Goal: Check status: Check status

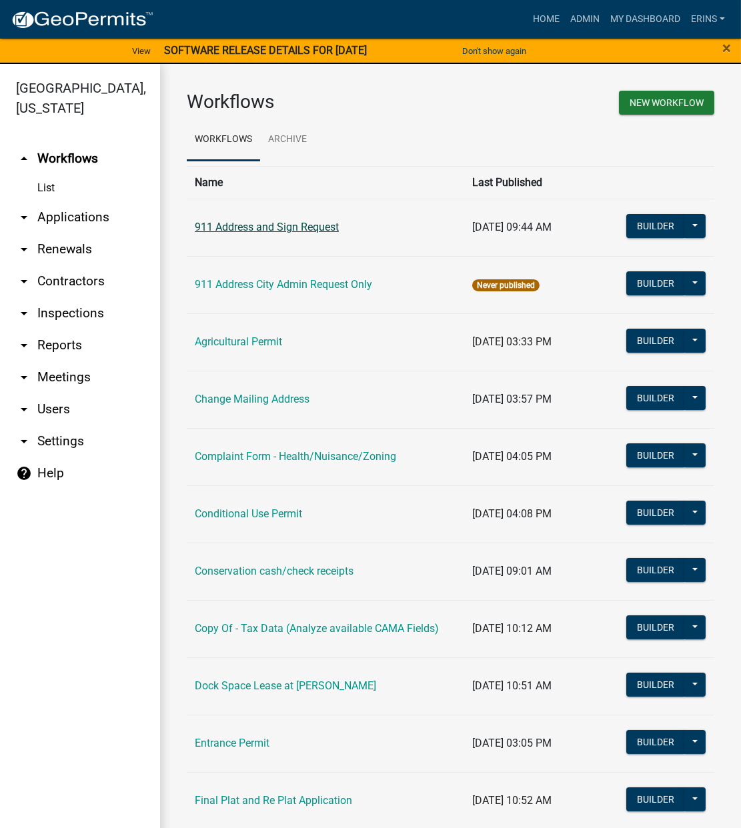
click at [291, 229] on link "911 Address and Sign Request" at bounding box center [267, 227] width 144 height 13
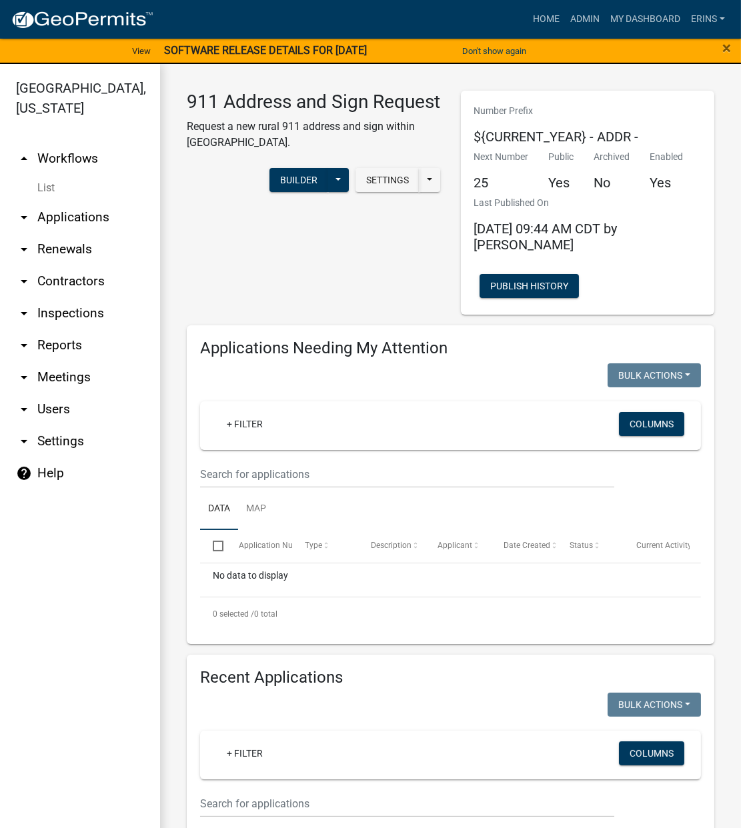
click at [61, 201] on link "arrow_drop_down Applications" at bounding box center [80, 217] width 160 height 32
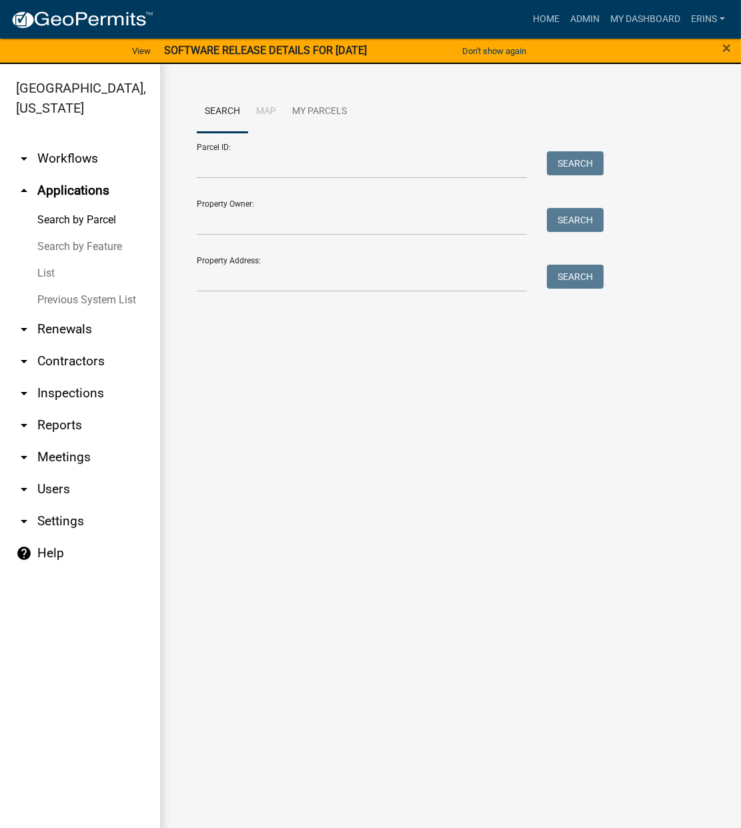
drag, startPoint x: 49, startPoint y: 248, endPoint x: 59, endPoint y: 243, distance: 11.0
click at [50, 260] on link "List" at bounding box center [80, 273] width 160 height 27
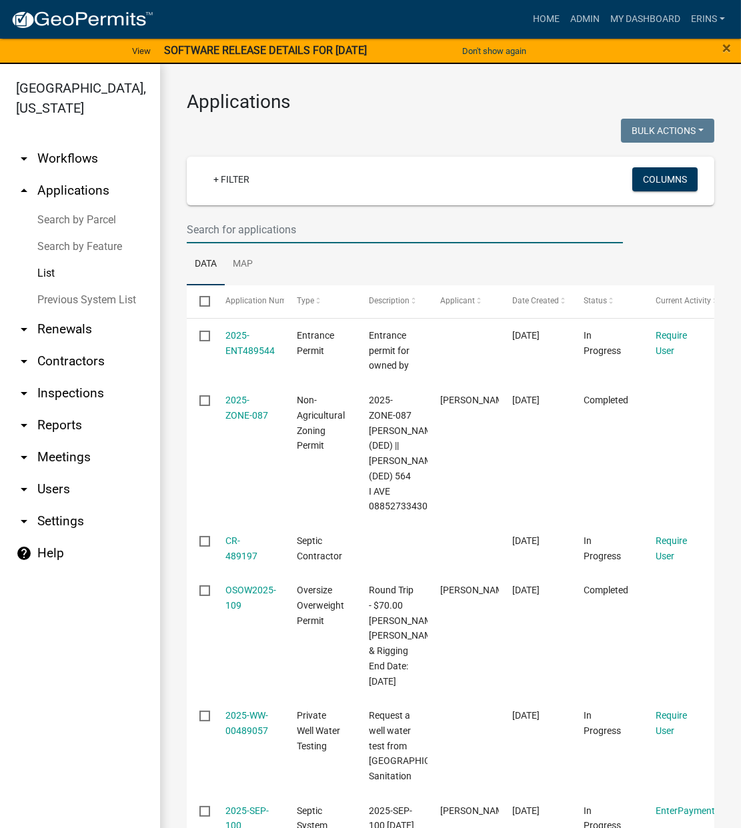
click at [243, 222] on input "text" at bounding box center [405, 229] width 436 height 27
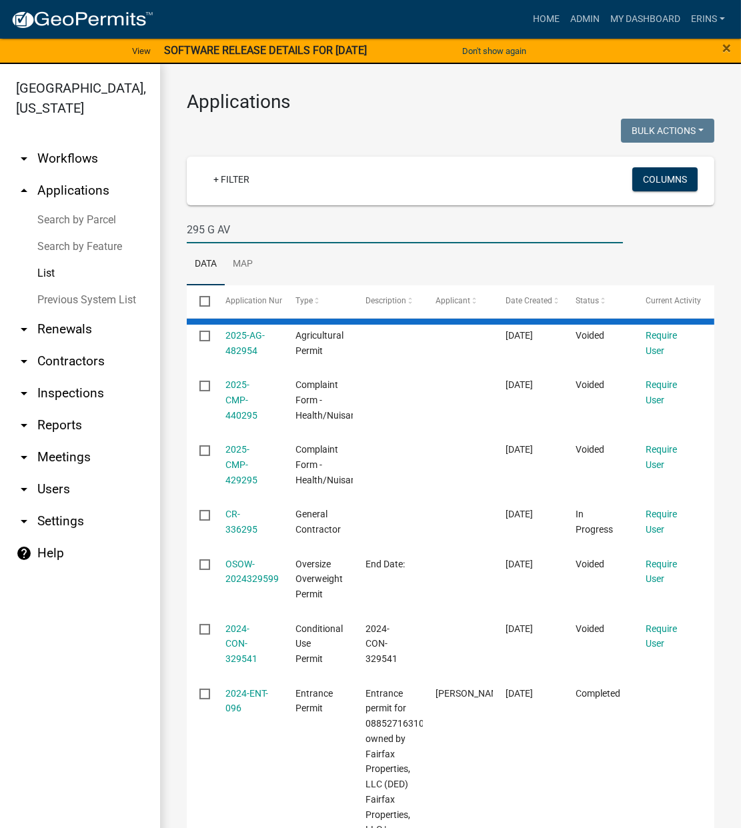
type input "[STREET_ADDRESS]"
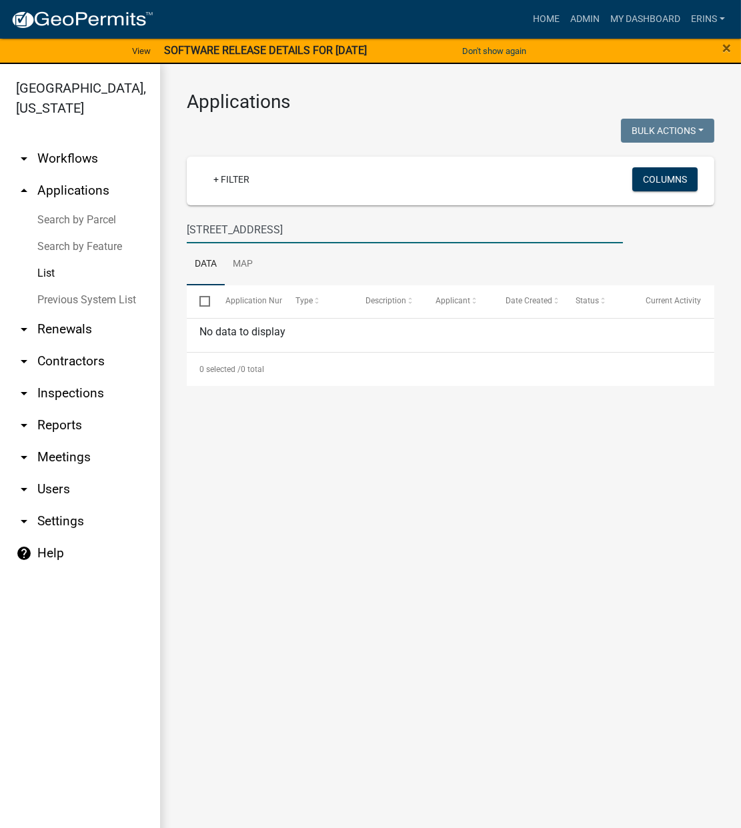
drag, startPoint x: 240, startPoint y: 229, endPoint x: 155, endPoint y: 231, distance: 85.4
click at [155, 231] on div "[GEOGRAPHIC_DATA], [US_STATE] arrow_drop_down Workflows List arrow_drop_up Appl…" at bounding box center [370, 454] width 741 height 780
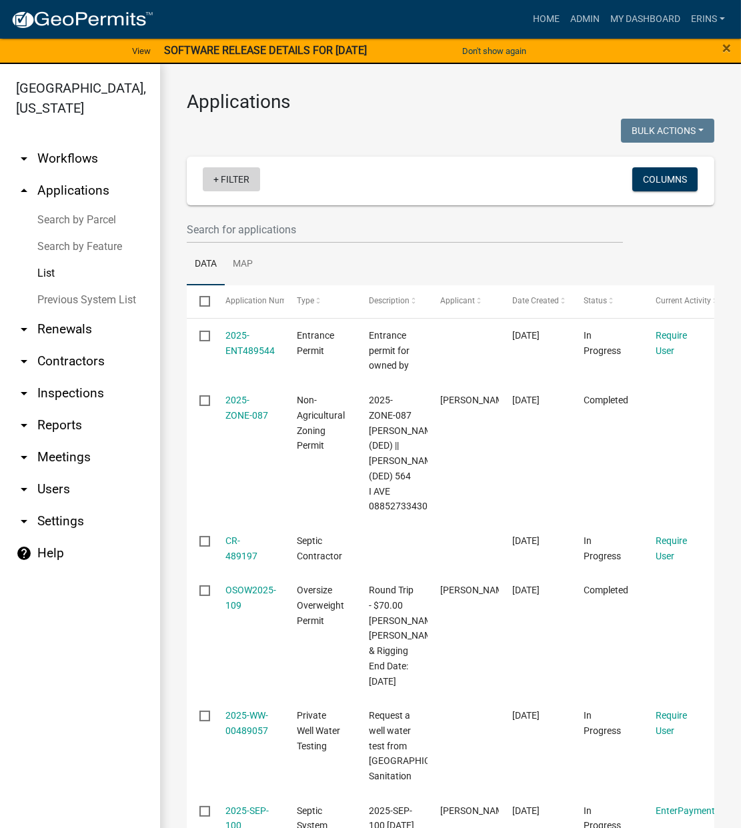
click at [217, 181] on link "+ Filter" at bounding box center [231, 179] width 57 height 24
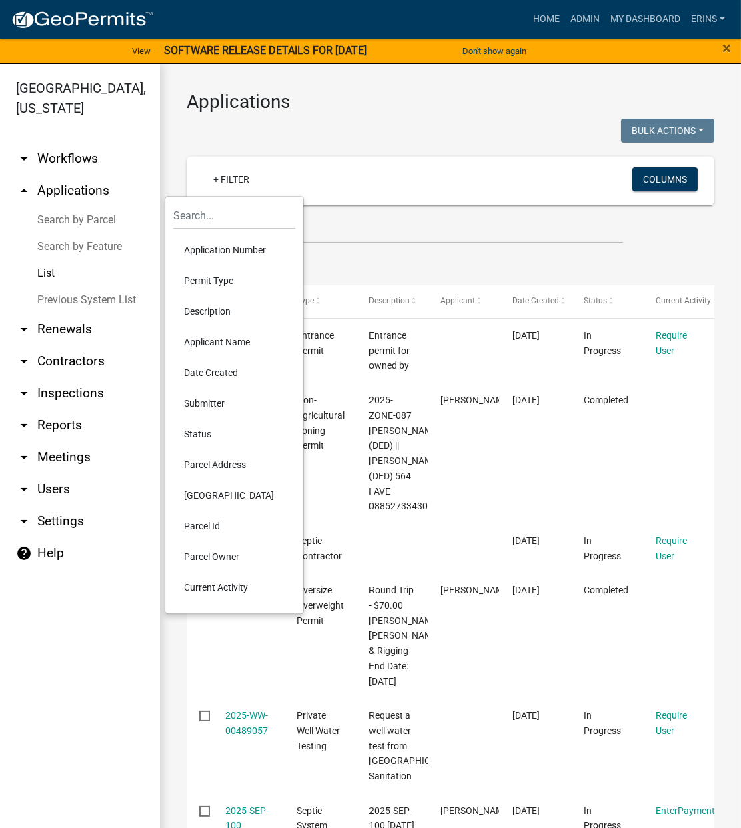
click at [213, 464] on li "Parcel Address" at bounding box center [234, 465] width 122 height 31
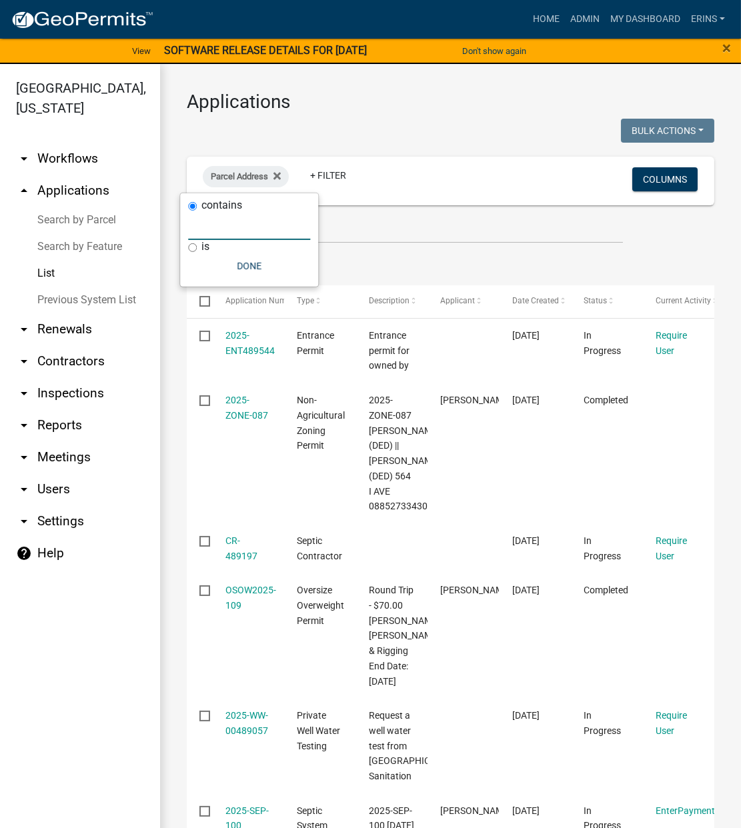
click at [203, 230] on input "text" at bounding box center [249, 226] width 122 height 27
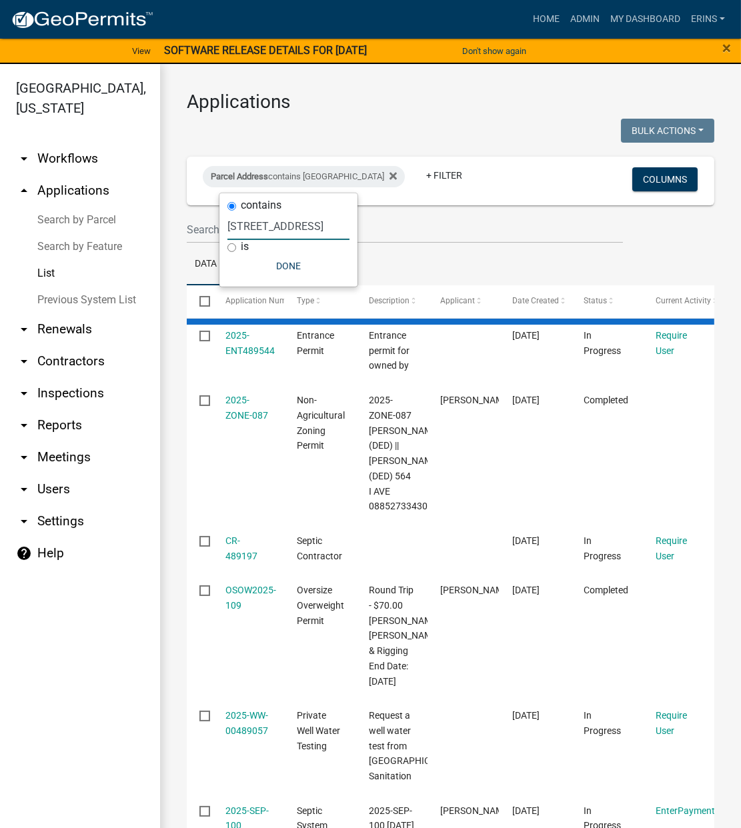
type input "[STREET_ADDRESS]"
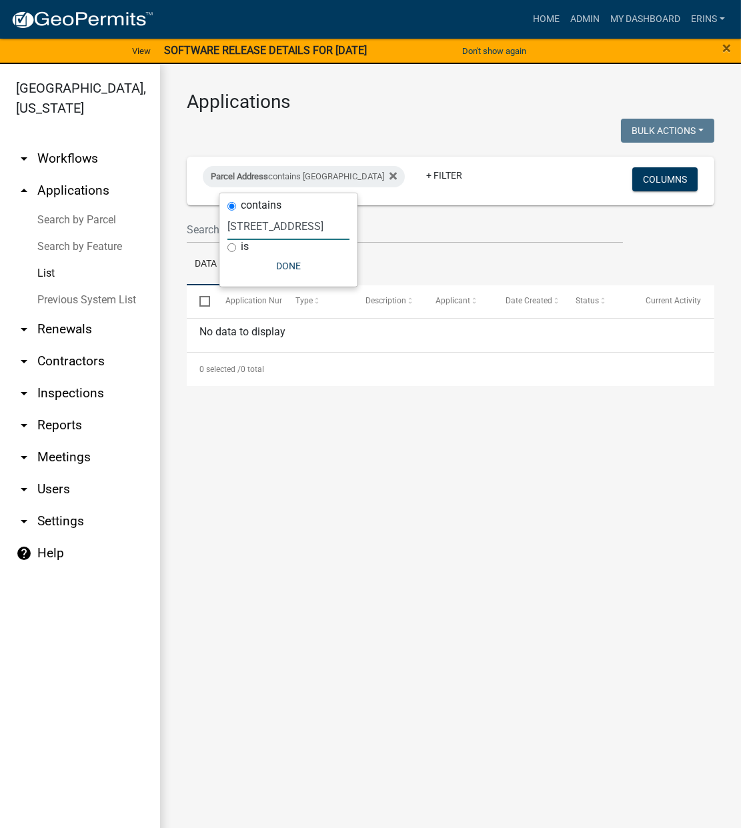
click at [414, 245] on ul "Data Map" at bounding box center [451, 264] width 528 height 42
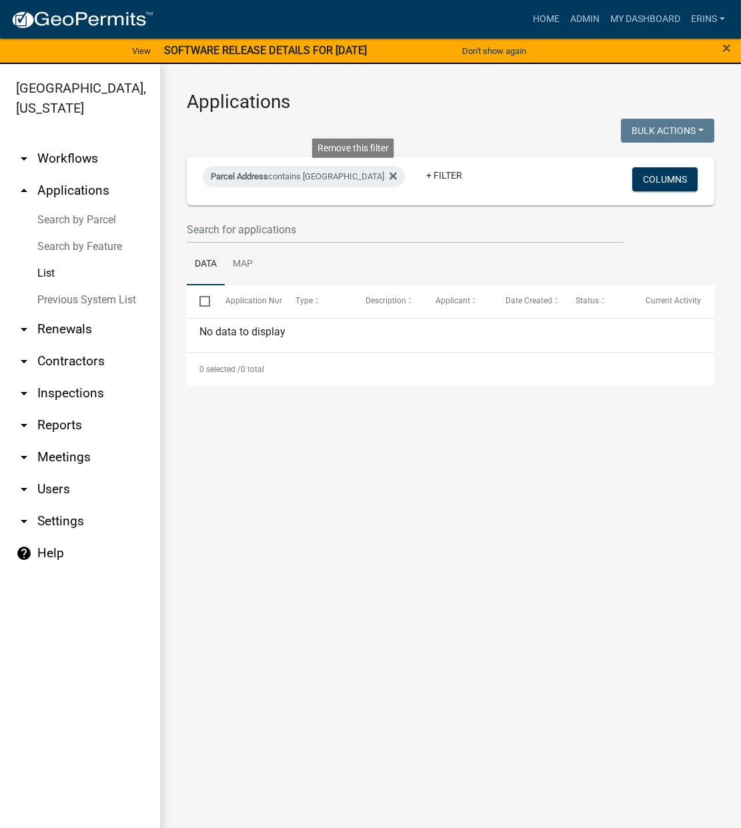
click at [390, 174] on icon at bounding box center [393, 176] width 7 height 7
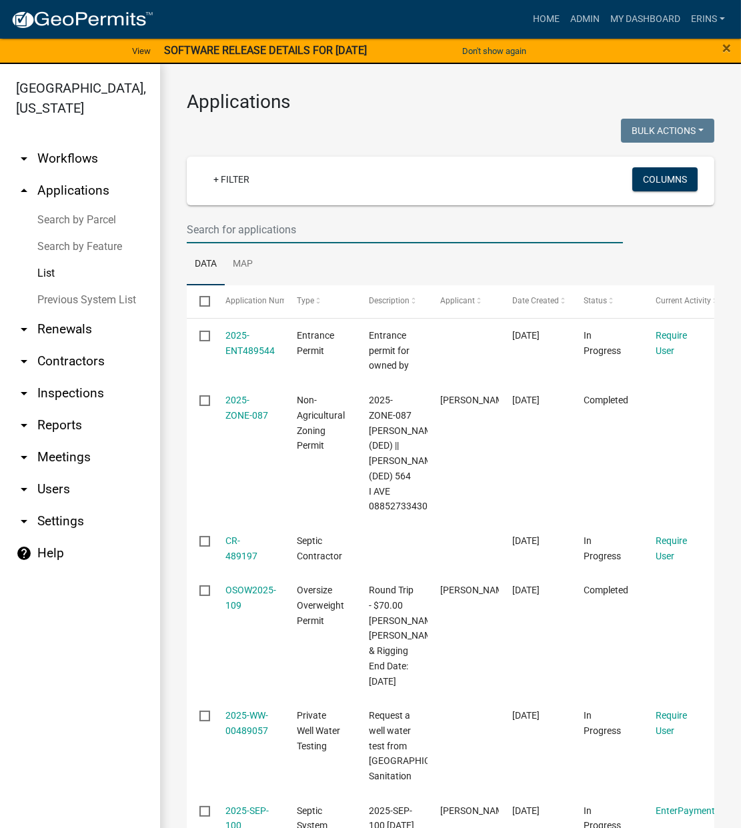
click at [215, 233] on input "text" at bounding box center [405, 229] width 436 height 27
click at [362, 223] on input "text" at bounding box center [405, 229] width 436 height 27
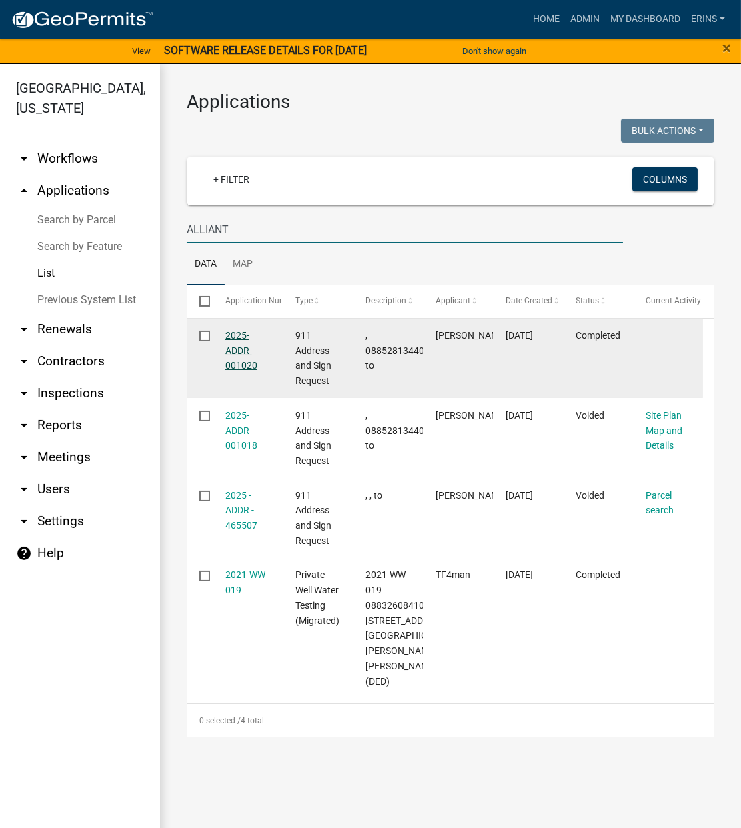
type input "ALLIANT"
click at [243, 355] on link "2025-ADDR-001020" at bounding box center [241, 350] width 32 height 41
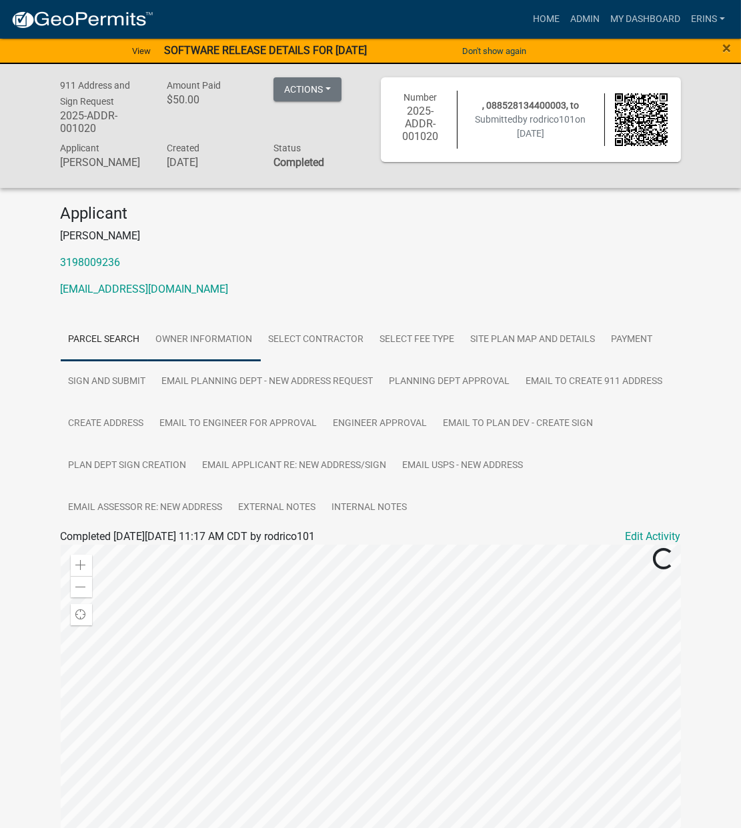
click at [187, 335] on link "Owner information" at bounding box center [204, 340] width 113 height 43
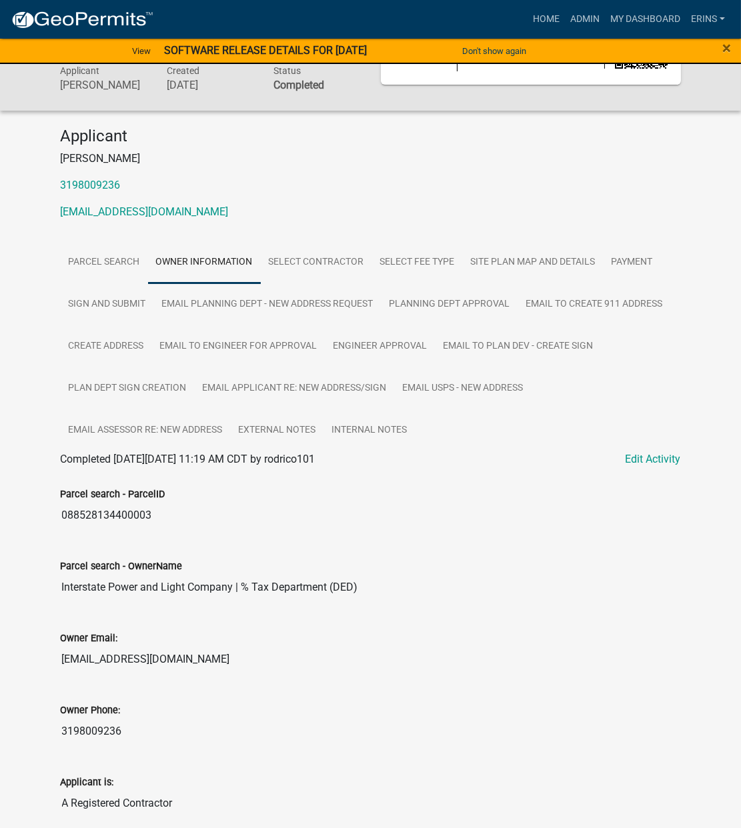
scroll to position [131, 0]
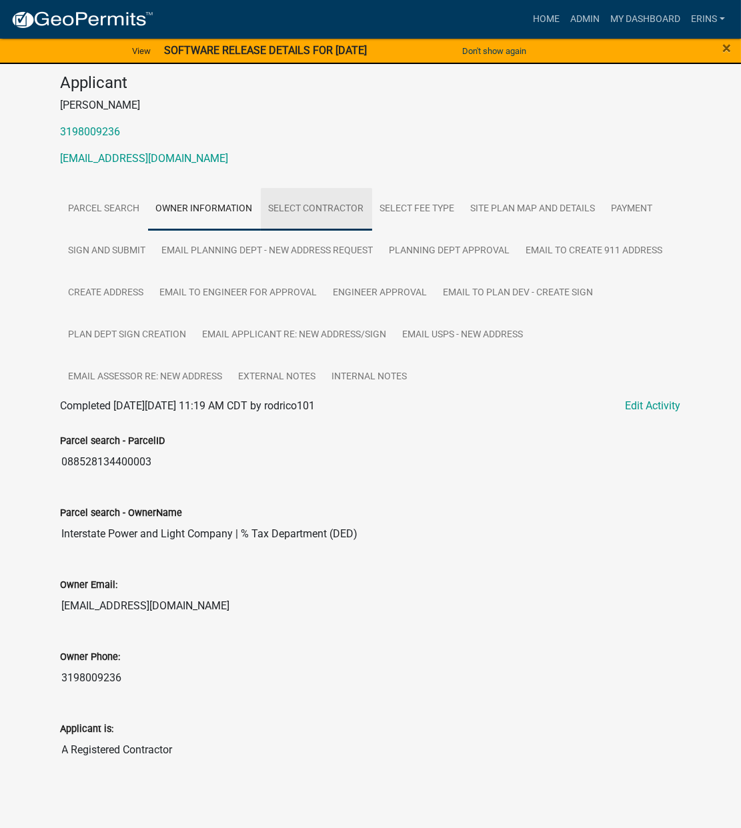
click at [321, 203] on link "Select contractor" at bounding box center [316, 209] width 111 height 43
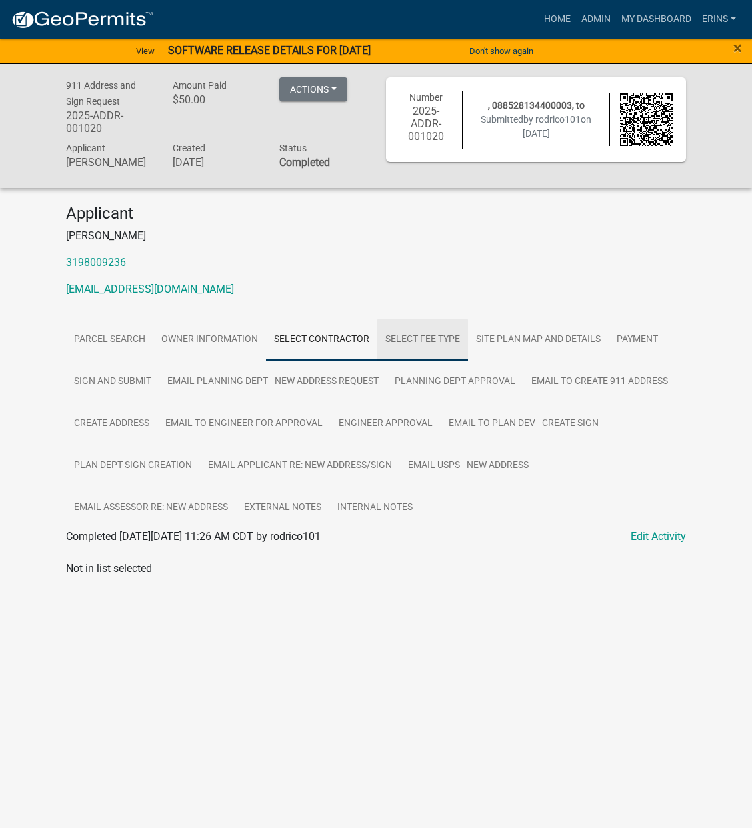
click at [436, 332] on link "Select Fee Type" at bounding box center [423, 340] width 91 height 43
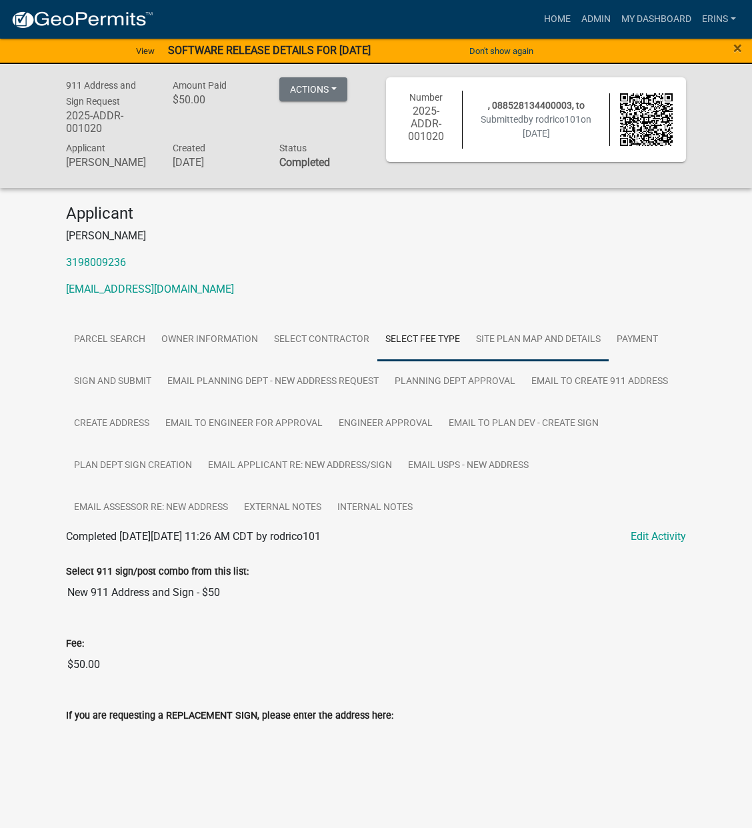
click at [536, 339] on link "Site Plan Map and Details" at bounding box center [538, 340] width 141 height 43
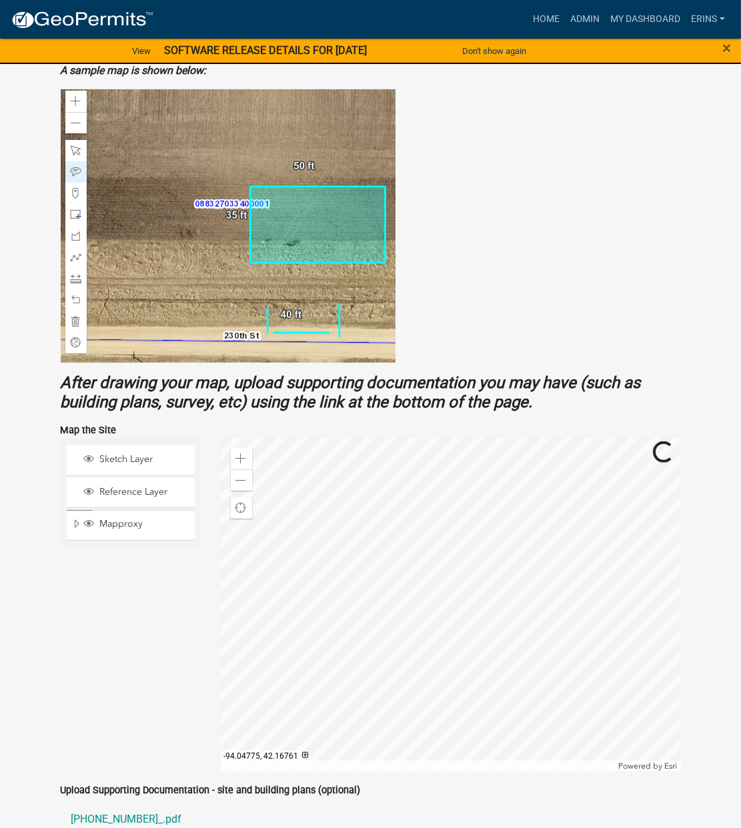
scroll to position [746, 0]
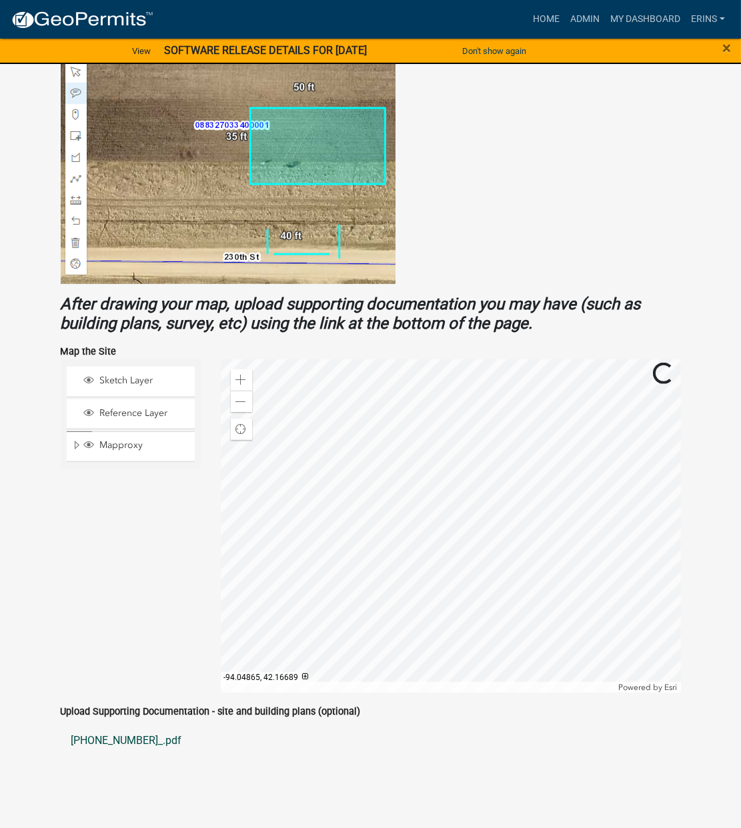
click at [110, 734] on link "[PHONE_NUMBER]_.pdf" at bounding box center [371, 741] width 620 height 32
